Goal: Transaction & Acquisition: Purchase product/service

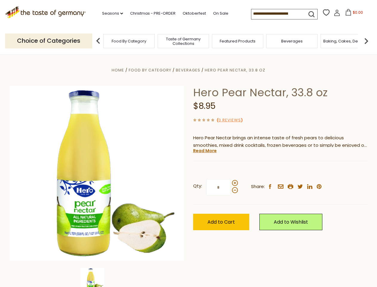
click at [188, 143] on div "Home Food By Category [GEOGRAPHIC_DATA] Hero Pear Nectar, 33.8 oz Hero Pear Nec…" at bounding box center [188, 181] width 367 height 230
click at [110, 13] on link "Seasons dropdown_arrow" at bounding box center [112, 13] width 21 height 7
click at [277, 14] on input at bounding box center [276, 13] width 50 height 8
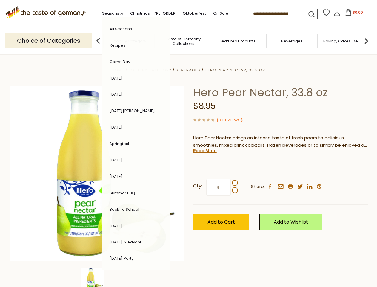
click at [353, 14] on span "$0.00" at bounding box center [358, 12] width 10 height 5
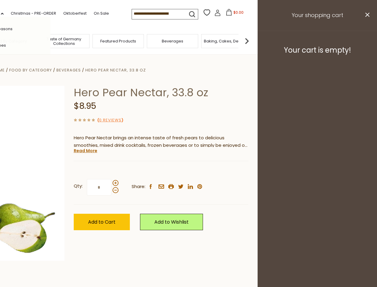
click at [50, 41] on div "All Seasons Recipes Game Day [DATE] [DATE] [DATE][PERSON_NAME] [DATE] Springfes…" at bounding box center [17, 143] width 68 height 253
click at [366, 41] on footer "Your cart is empty!" at bounding box center [317, 50] width 119 height 39
click at [188, 170] on div "Qty: * Share: facebook email printer twitter linkedin pinterest" at bounding box center [161, 187] width 175 height 35
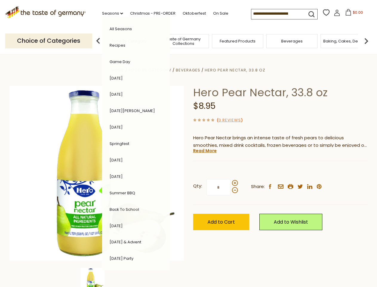
click at [97, 277] on div "Home Food By Category [GEOGRAPHIC_DATA] Hero Pear Nectar, 33.8 oz Hero Pear Nec…" at bounding box center [188, 181] width 367 height 230
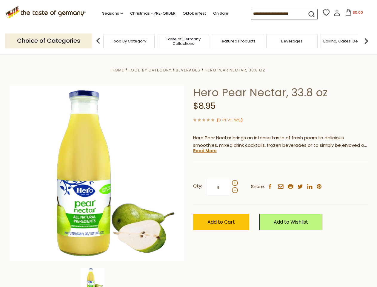
click at [97, 277] on img at bounding box center [93, 279] width 24 height 24
click at [204, 150] on link "Read More" at bounding box center [205, 150] width 24 height 6
